Goal: Task Accomplishment & Management: Manage account settings

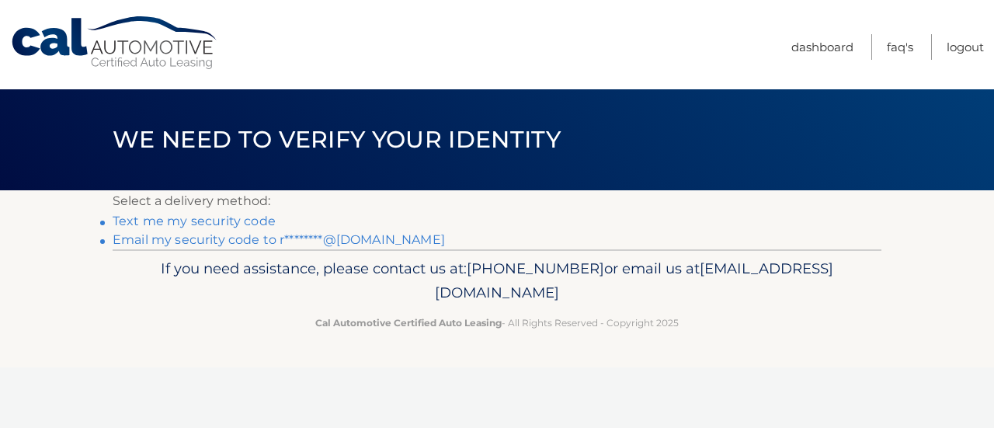
click at [238, 240] on link "Email my security code to r********@gmail.com" at bounding box center [279, 239] width 332 height 15
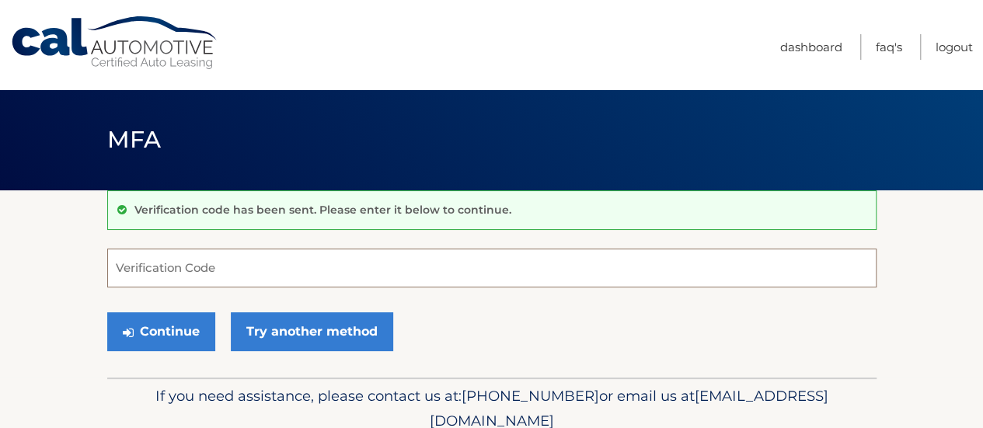
click at [233, 273] on input "Verification Code" at bounding box center [491, 268] width 769 height 39
click at [194, 273] on input "Verification Code" at bounding box center [491, 268] width 769 height 39
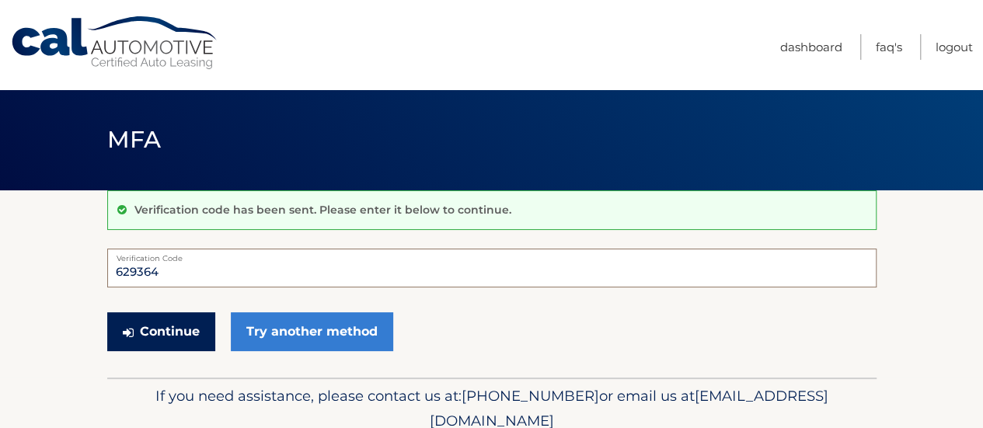
type input "629364"
click at [179, 327] on button "Continue" at bounding box center [161, 331] width 108 height 39
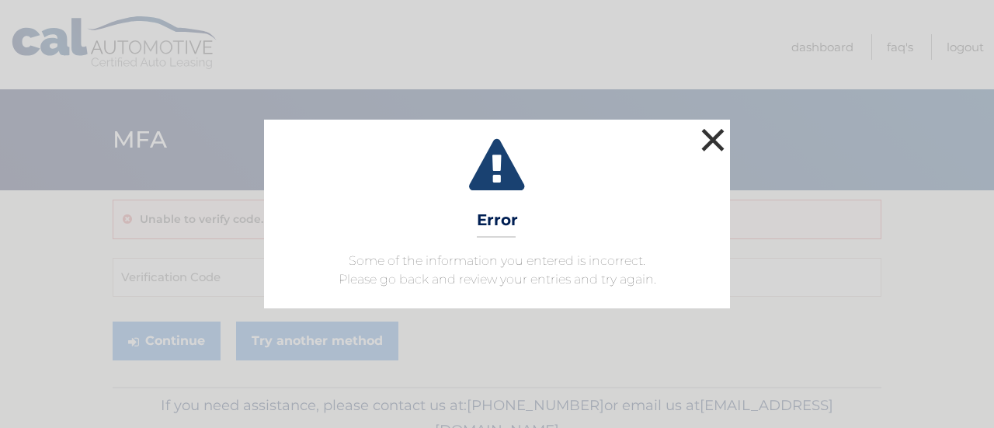
click at [710, 143] on button "×" at bounding box center [713, 139] width 31 height 31
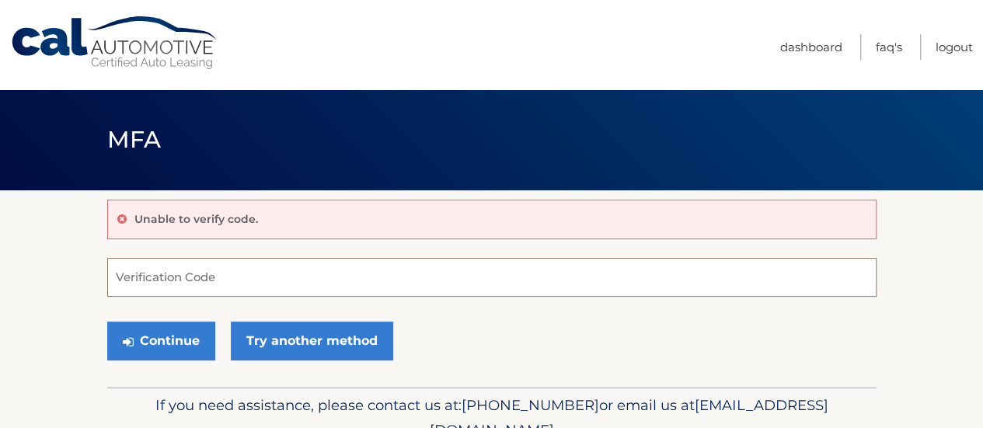
click at [216, 280] on input "Verification Code" at bounding box center [491, 277] width 769 height 39
type input "017186"
click at [183, 367] on div "Continue Try another method" at bounding box center [491, 341] width 769 height 53
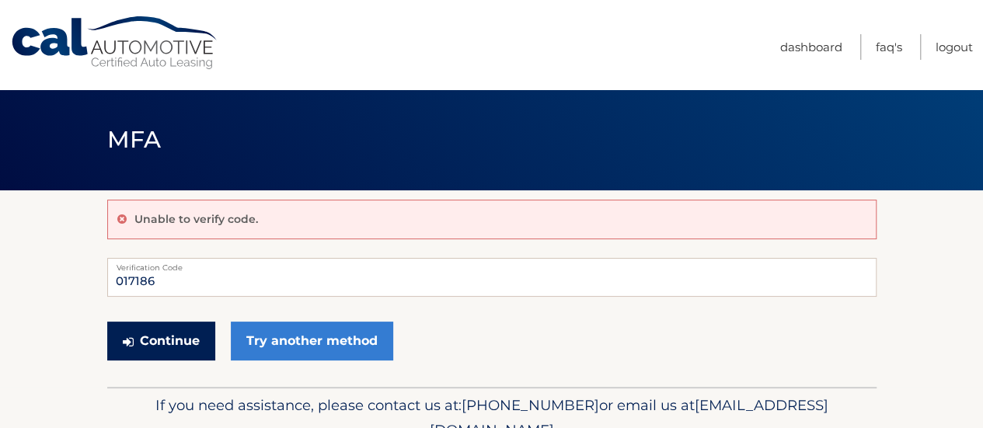
click at [176, 353] on button "Continue" at bounding box center [161, 341] width 108 height 39
click at [182, 336] on button "Continue" at bounding box center [161, 341] width 108 height 39
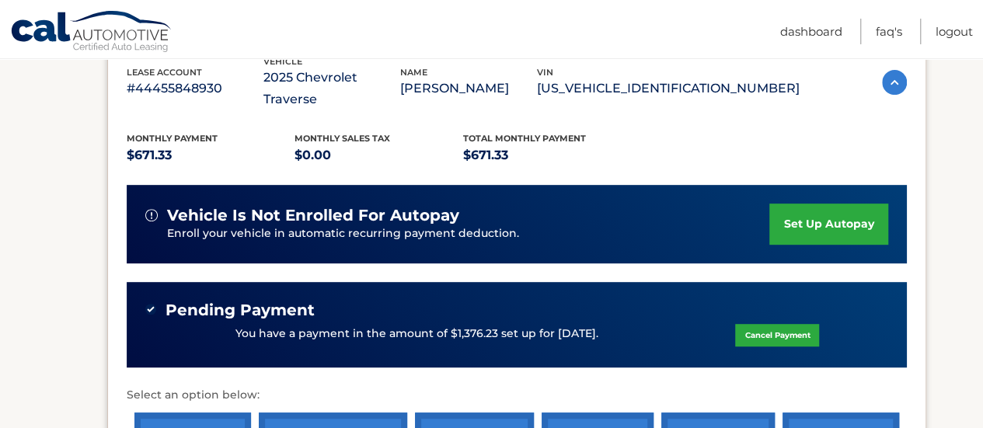
scroll to position [288, 0]
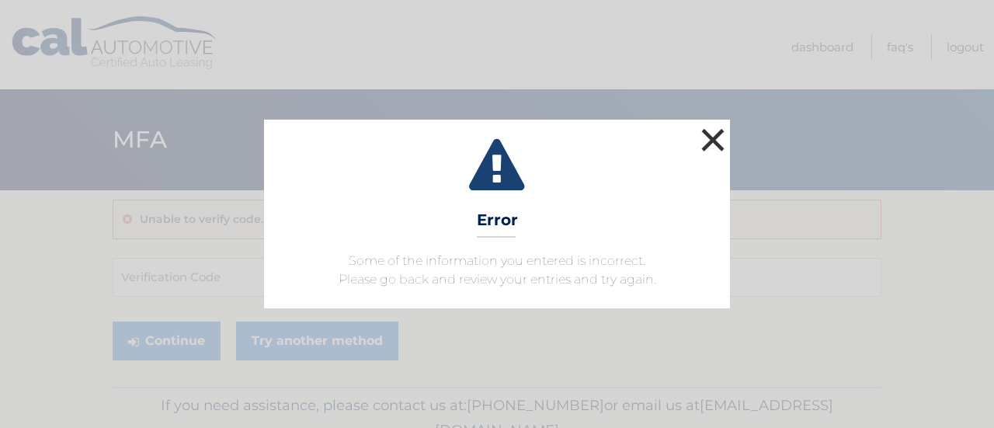
click at [710, 144] on button "×" at bounding box center [713, 139] width 31 height 31
click at [701, 134] on button "×" at bounding box center [713, 139] width 31 height 31
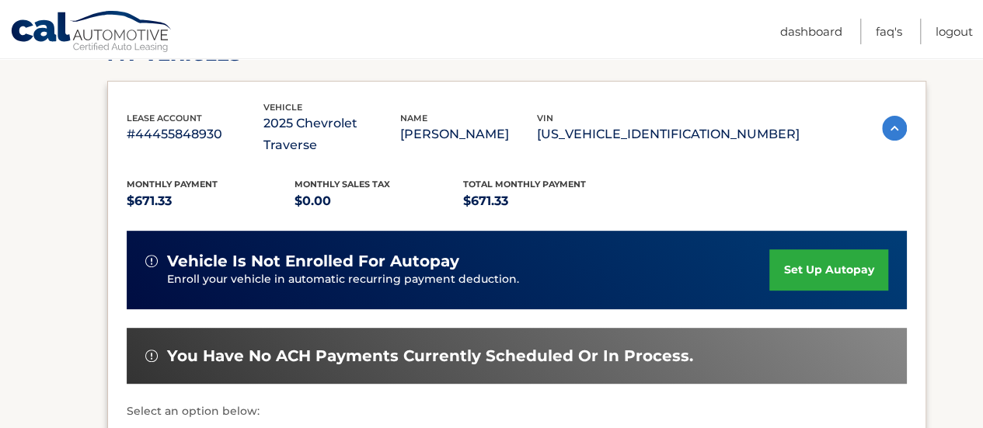
scroll to position [220, 0]
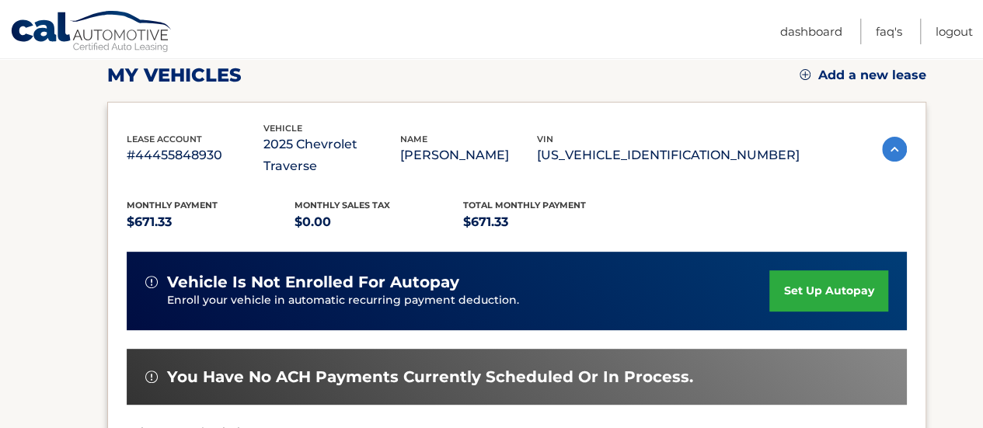
click at [976, 206] on section "my vehicles Add a new lease lease account #44455848930 vehicle 2025 Chevrolet T…" at bounding box center [491, 297] width 983 height 655
click at [808, 270] on link "set up autopay" at bounding box center [828, 290] width 118 height 41
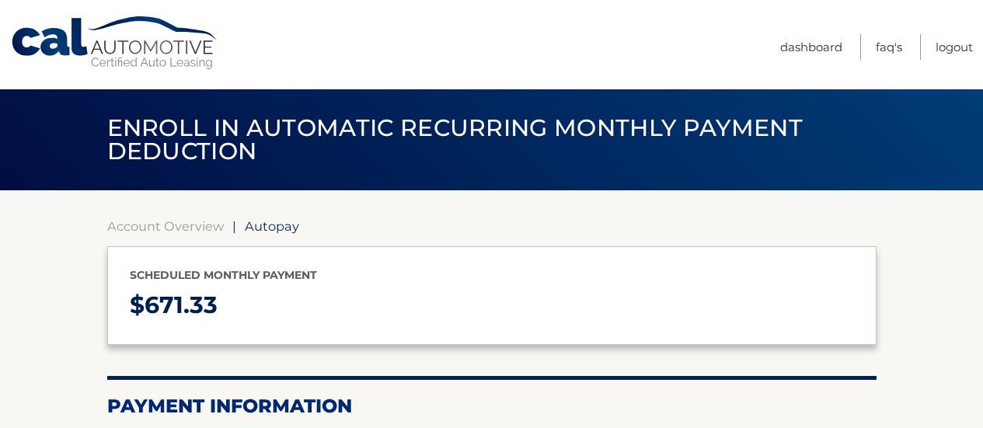
select select "NWJjMmRkMmYtMWU4ZS00MzUxLTgzMTUtNmFlZGNlMmQyOWYw"
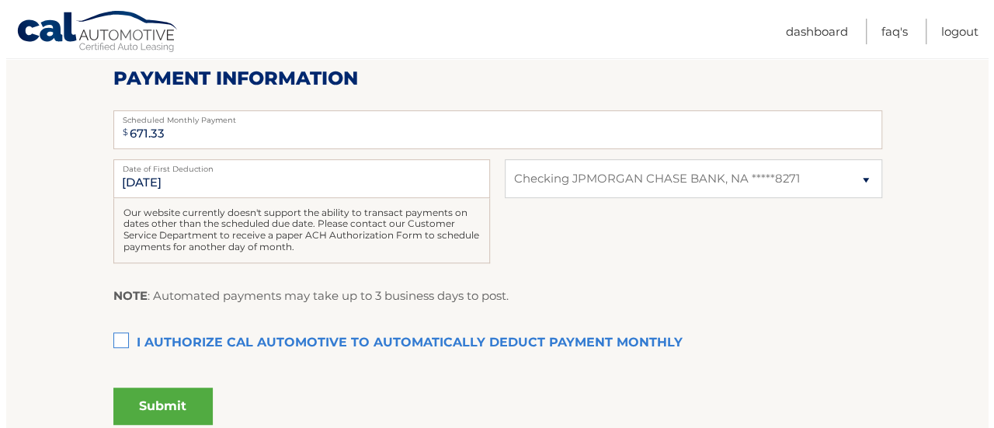
scroll to position [345, 0]
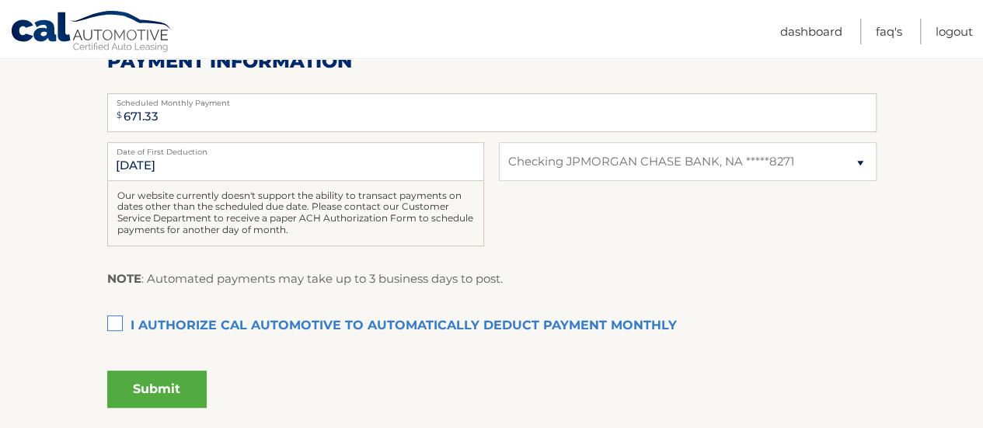
click at [117, 322] on label "I authorize cal automotive to automatically deduct payment monthly This checkbo…" at bounding box center [491, 326] width 769 height 31
click at [0, 0] on input "I authorize cal automotive to automatically deduct payment monthly This checkbo…" at bounding box center [0, 0] width 0 height 0
click at [157, 389] on button "Submit" at bounding box center [156, 389] width 99 height 37
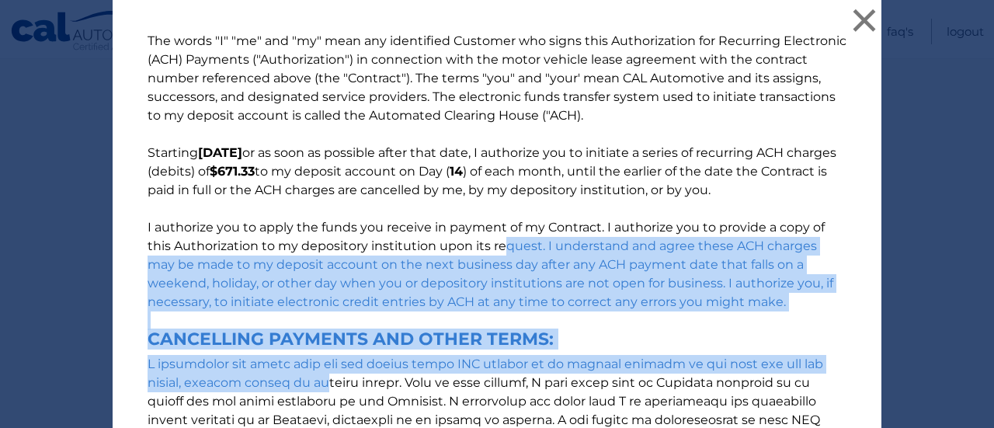
drag, startPoint x: 157, startPoint y: 389, endPoint x: 402, endPoint y: 221, distance: 297.8
click at [402, 221] on p "The words "I" "me" and "my" mean any identified Customer who signs this Authori…" at bounding box center [497, 324] width 730 height 584
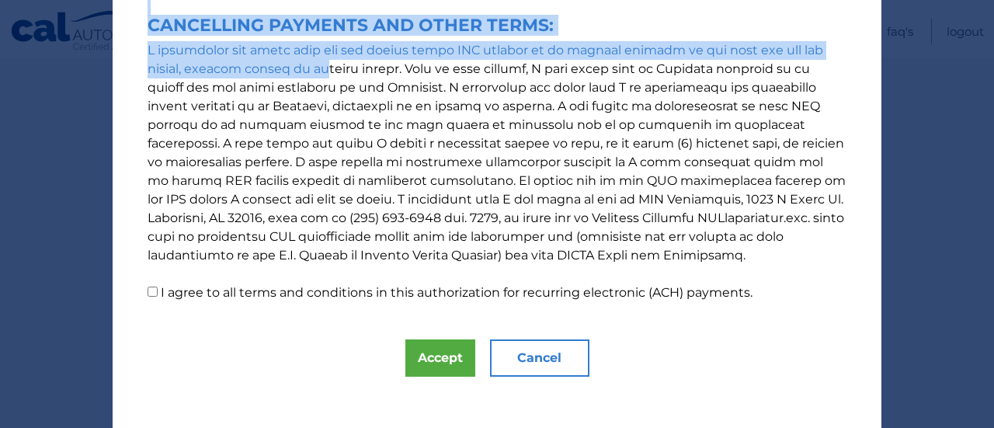
scroll to position [324, 0]
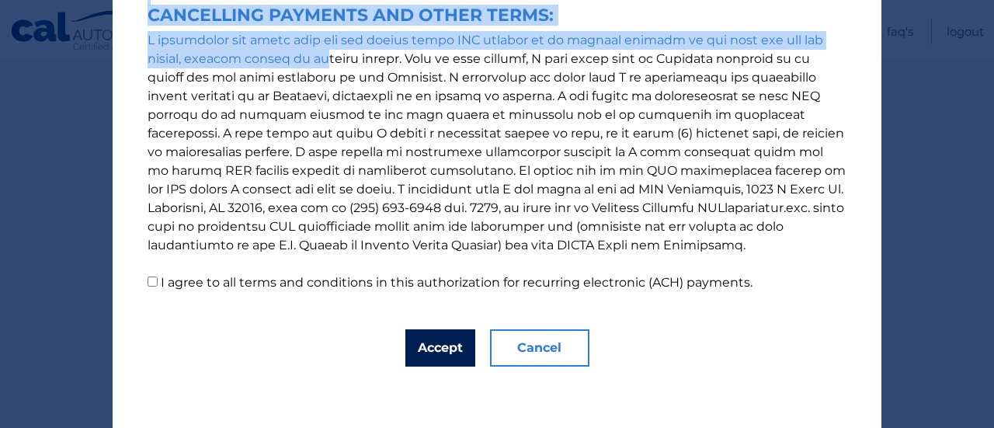
click at [435, 340] on button "Accept" at bounding box center [440, 347] width 70 height 37
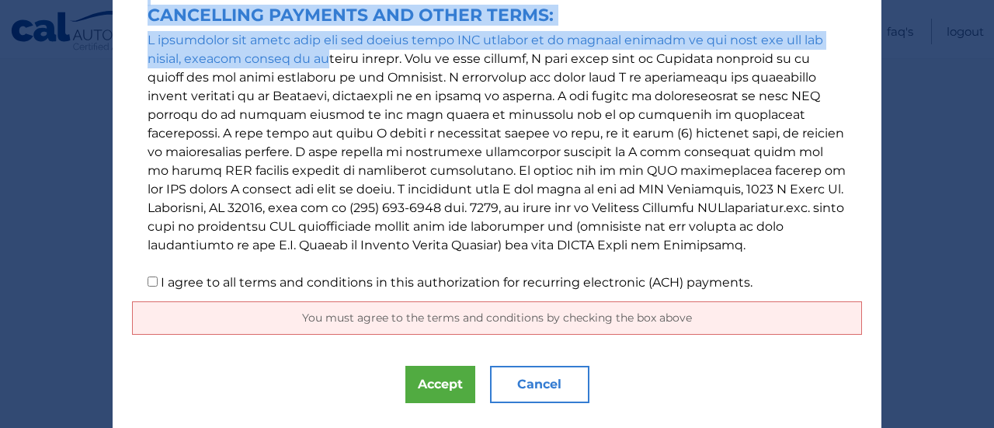
click at [148, 281] on input "I agree to all terms and conditions in this authorization for recurring electro…" at bounding box center [153, 282] width 10 height 10
checkbox input "true"
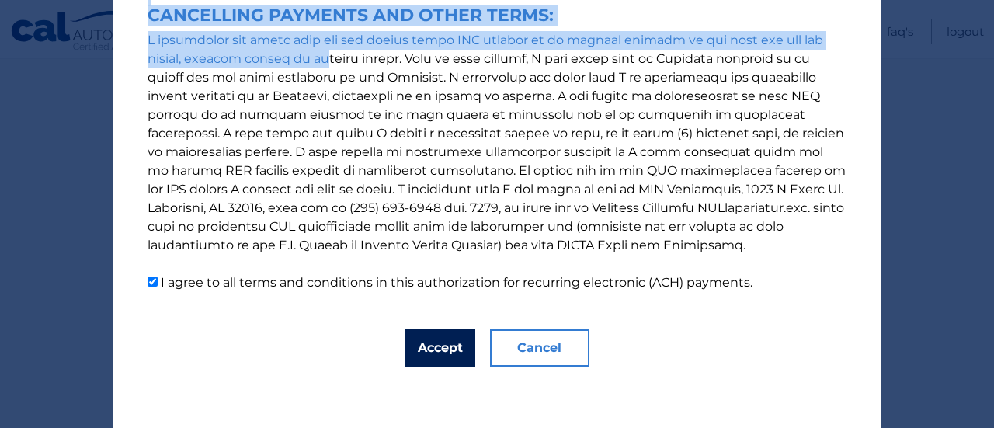
click at [421, 350] on button "Accept" at bounding box center [440, 347] width 70 height 37
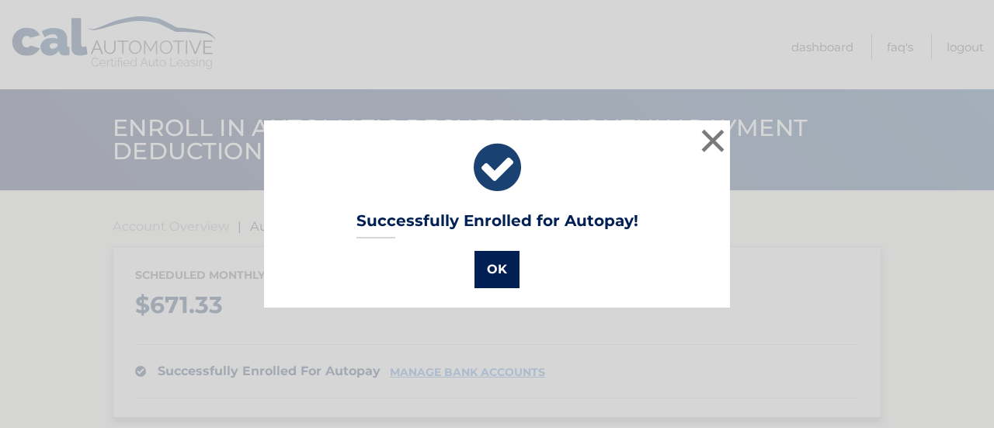
click at [498, 265] on button "OK" at bounding box center [497, 269] width 45 height 37
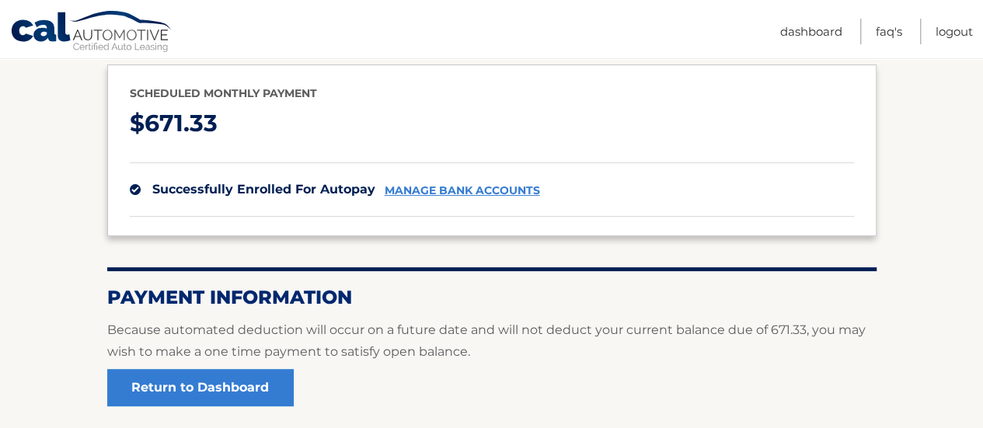
scroll to position [170, 0]
